Goal: Task Accomplishment & Management: Manage account settings

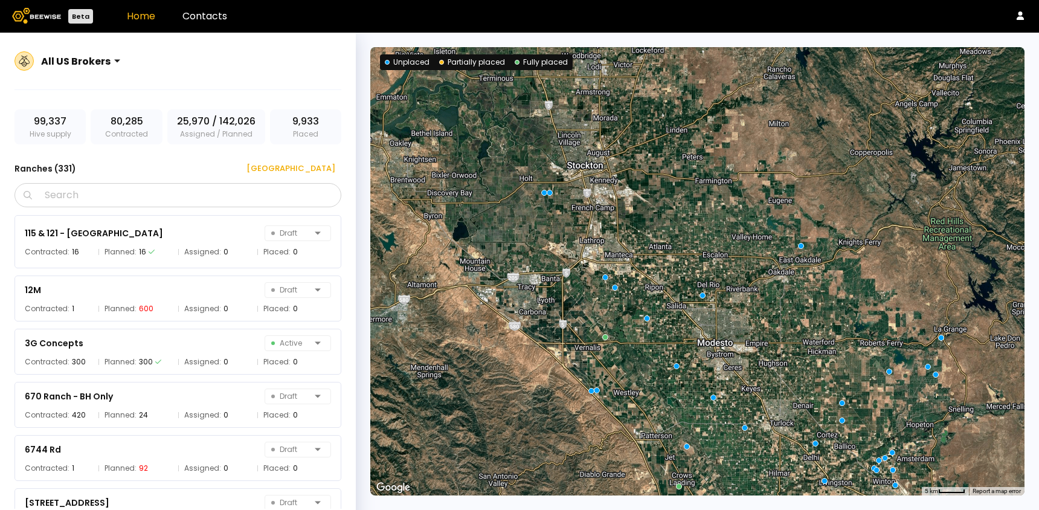
drag, startPoint x: 637, startPoint y: 252, endPoint x: 647, endPoint y: 243, distance: 13.3
click at [647, 243] on div at bounding box center [697, 271] width 654 height 448
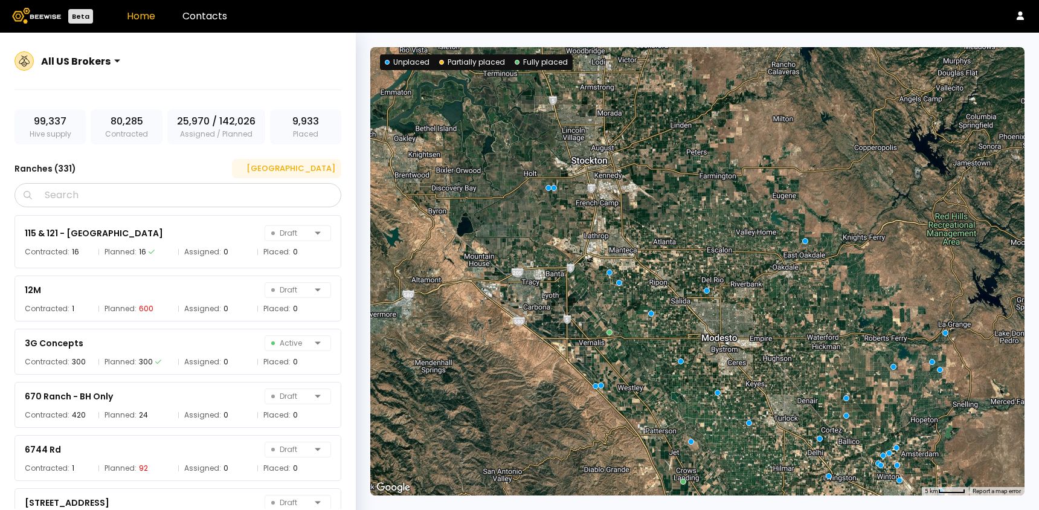
click at [315, 173] on div "[GEOGRAPHIC_DATA]" at bounding box center [286, 169] width 97 height 12
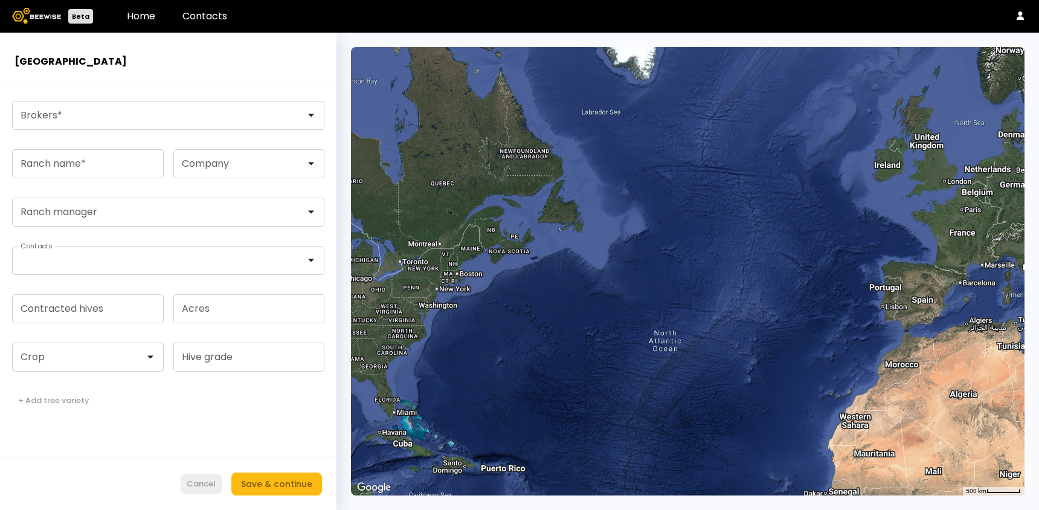
click at [202, 482] on div "Cancel" at bounding box center [201, 484] width 29 height 12
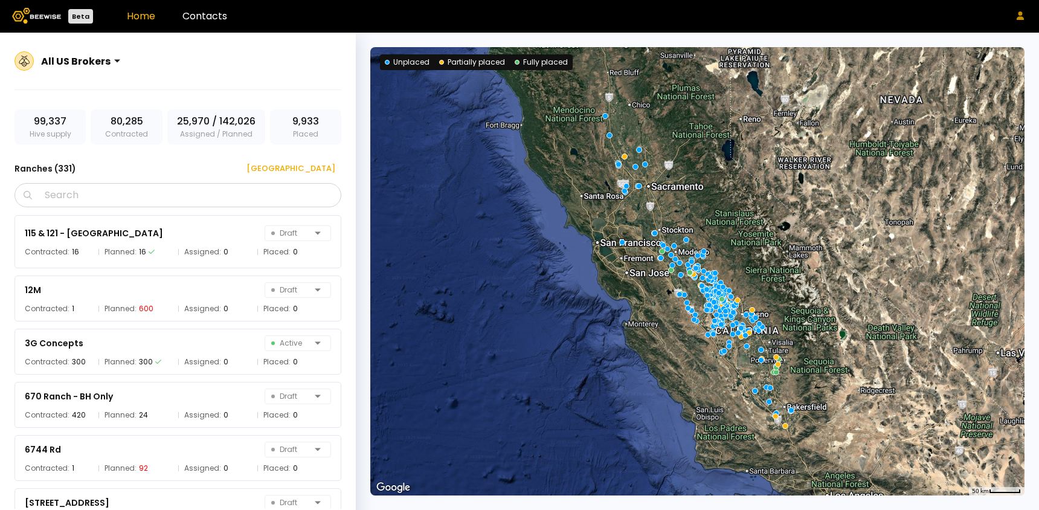
click at [1019, 14] on icon at bounding box center [1020, 15] width 7 height 8
click at [983, 37] on div "Log out" at bounding box center [969, 39] width 54 height 23
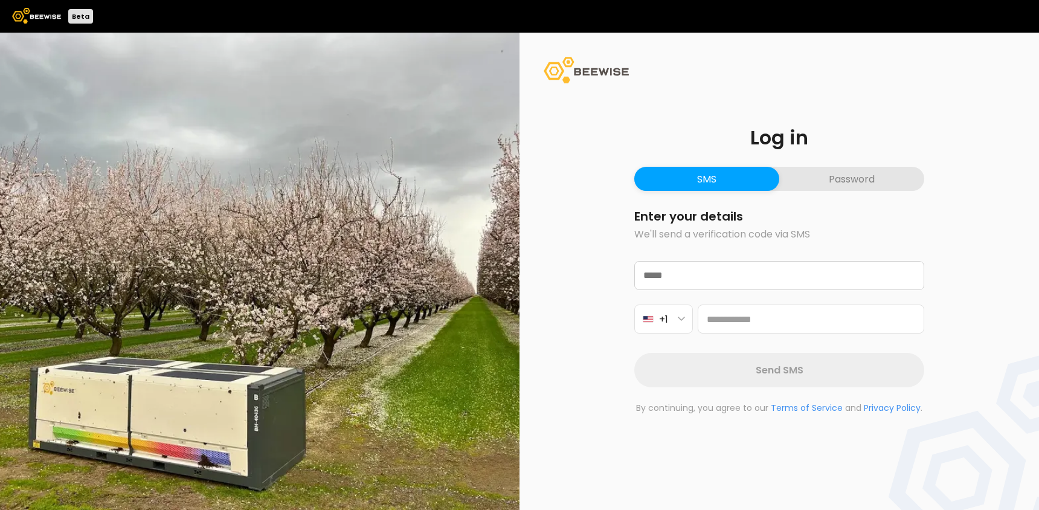
click at [851, 170] on button "Password" at bounding box center [851, 179] width 145 height 24
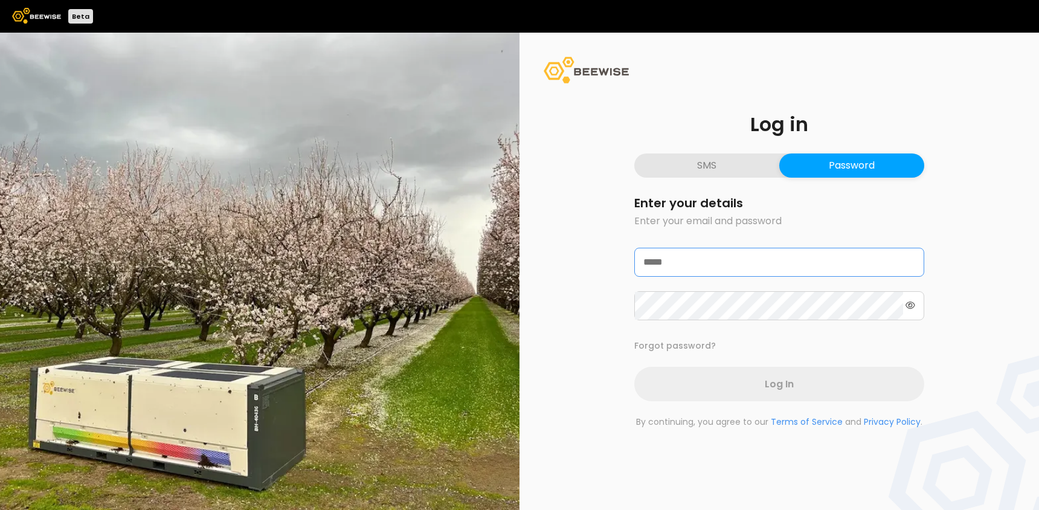
click at [737, 267] on input "email" at bounding box center [779, 262] width 289 height 28
type input "**********"
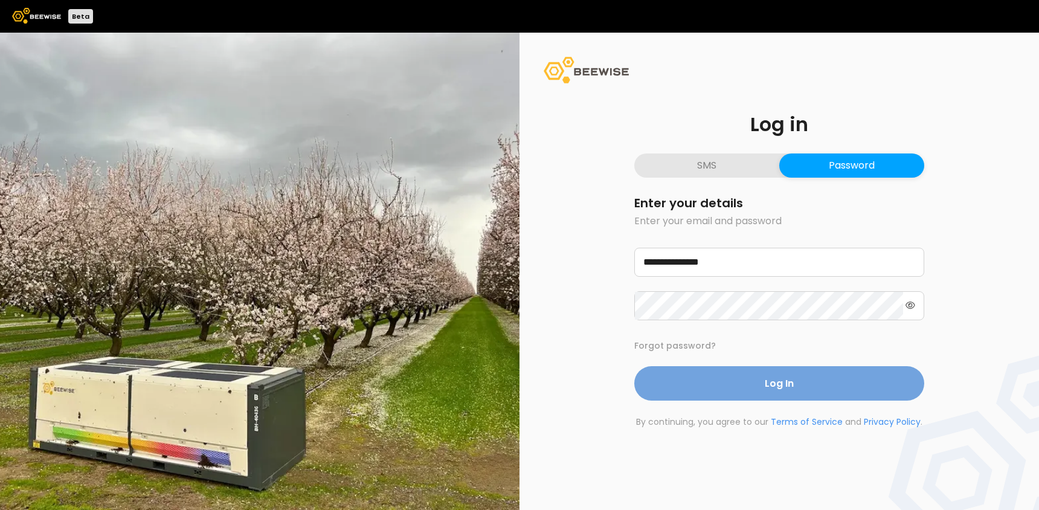
click at [719, 383] on button "Log In" at bounding box center [779, 383] width 290 height 34
